Goal: Contribute content

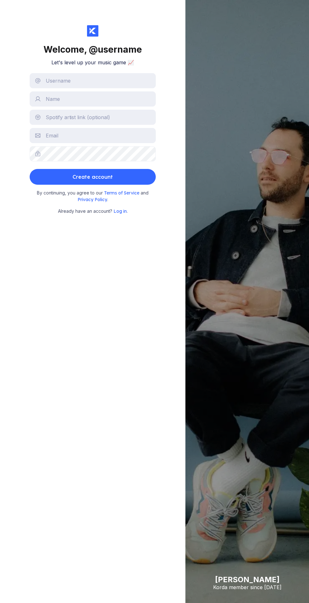
click at [120, 211] on span "Log in" at bounding box center [119, 211] width 13 height 6
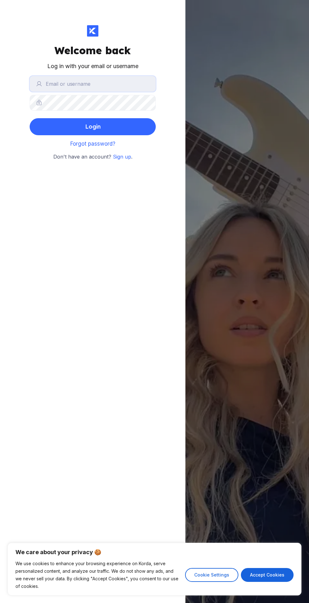
click at [124, 86] on input "text" at bounding box center [93, 84] width 126 height 16
type input "bomhorace"
click at [30, 118] on button "Login" at bounding box center [93, 126] width 126 height 17
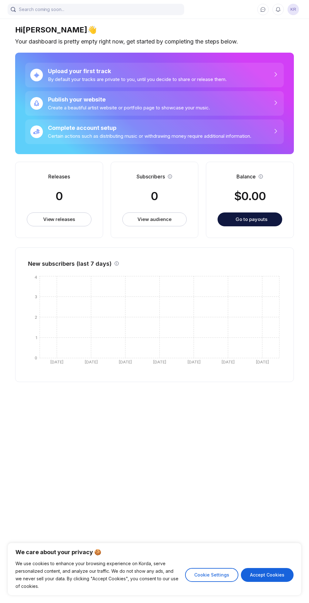
click at [138, 133] on div "Certain actions such as distributing music or withdrawing money require additio…" at bounding box center [149, 136] width 203 height 6
click at [237, 82] on div "Upload your first track By default your tracks are private to you, until you de…" at bounding box center [154, 75] width 258 height 25
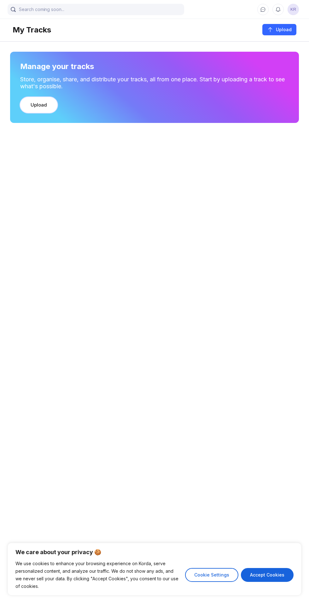
click at [43, 104] on div "Upload" at bounding box center [39, 105] width 16 height 6
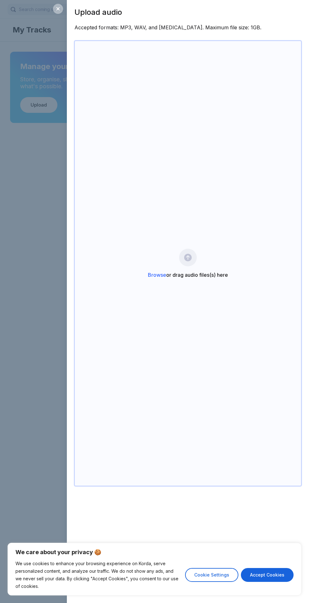
click at [198, 278] on div "Browse or drag audio files(s) here" at bounding box center [188, 275] width 80 height 6
